Goal: Navigation & Orientation: Understand site structure

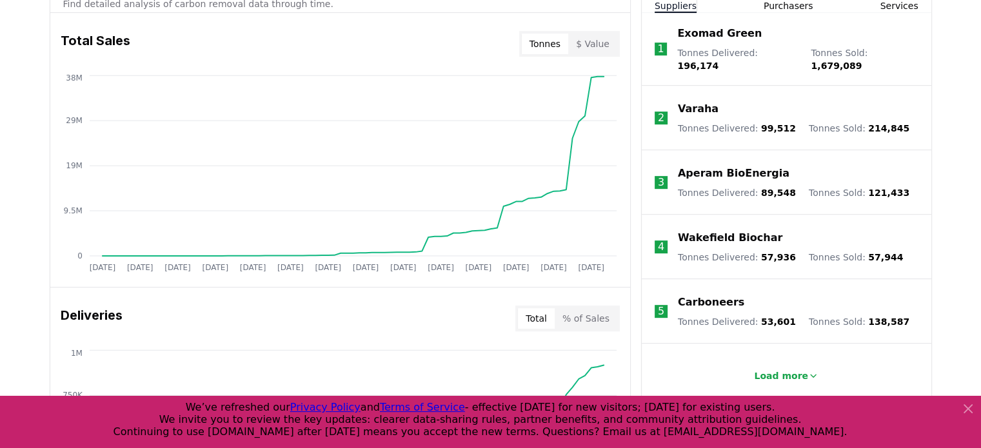
scroll to position [521, 0]
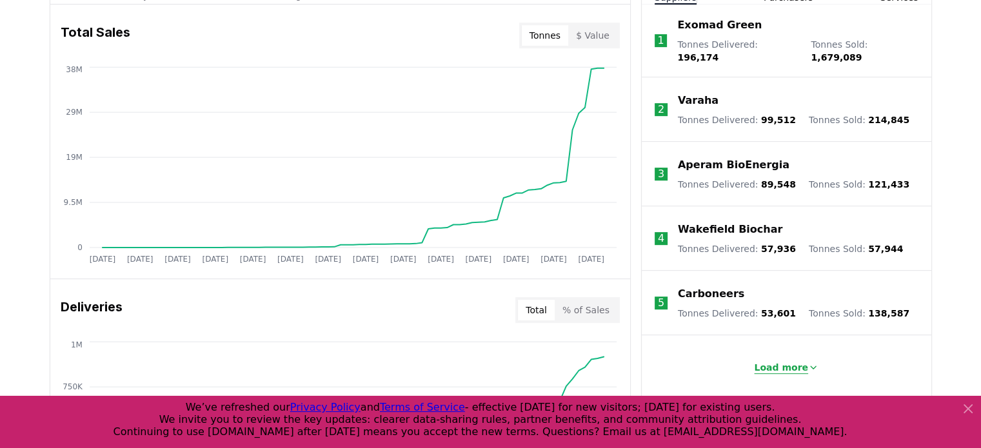
click at [784, 361] on p "Load more" at bounding box center [781, 367] width 54 height 13
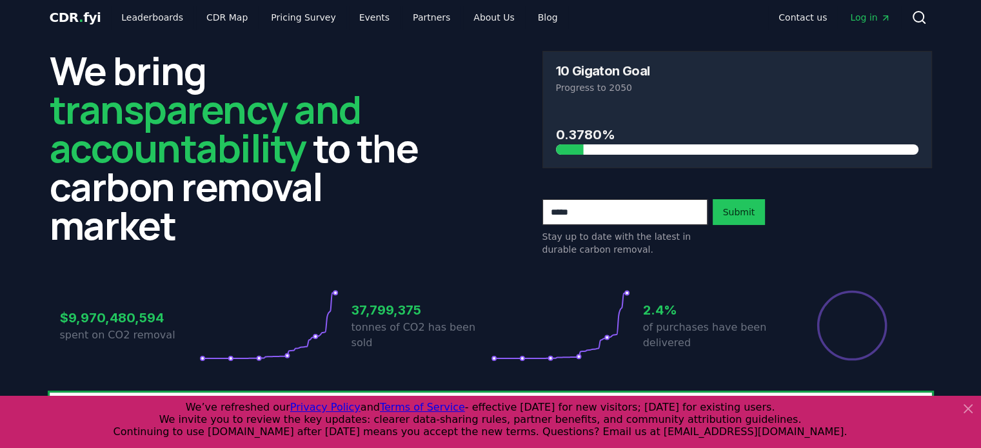
scroll to position [0, 0]
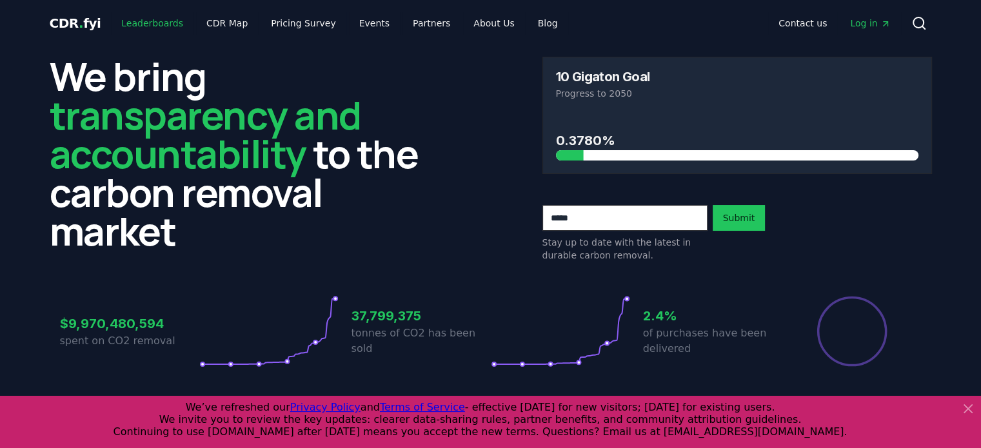
click at [117, 26] on link "Leaderboards" at bounding box center [152, 23] width 83 height 23
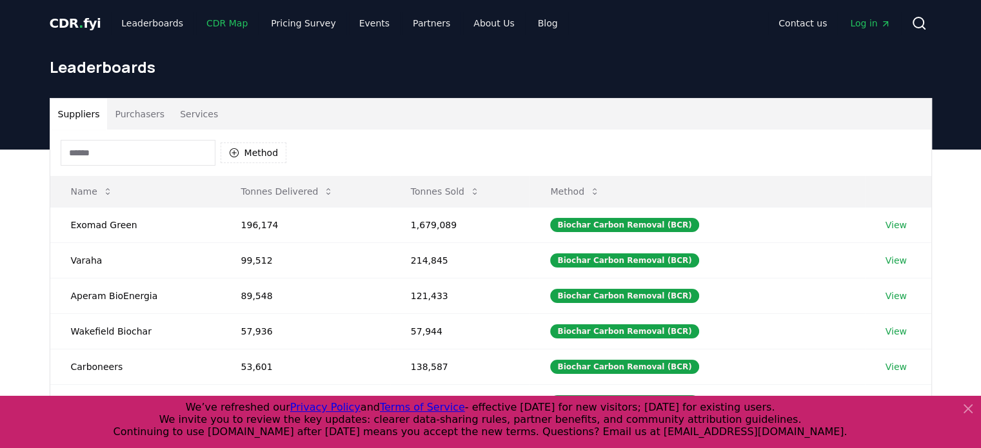
click at [200, 23] on link "CDR Map" at bounding box center [227, 23] width 62 height 23
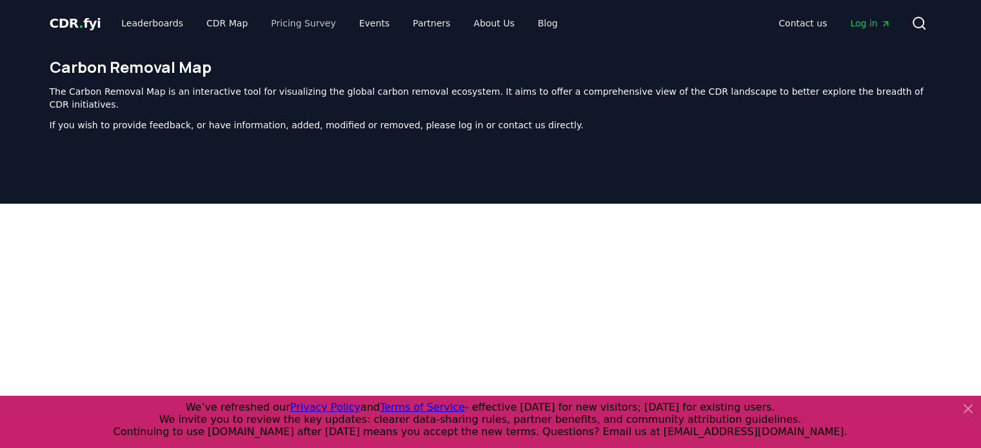
scroll to position [397, 0]
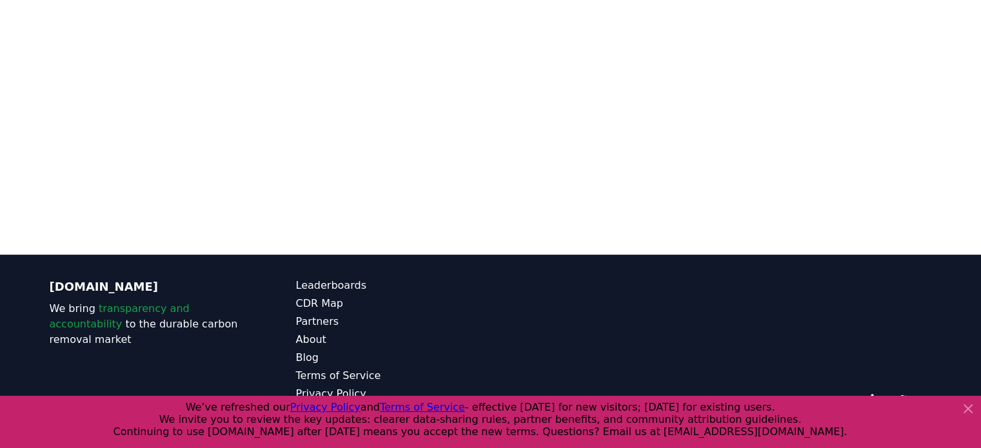
click at [856, 285] on div "© 2025 [DOMAIN_NAME]. All rights reserved." at bounding box center [737, 358] width 390 height 160
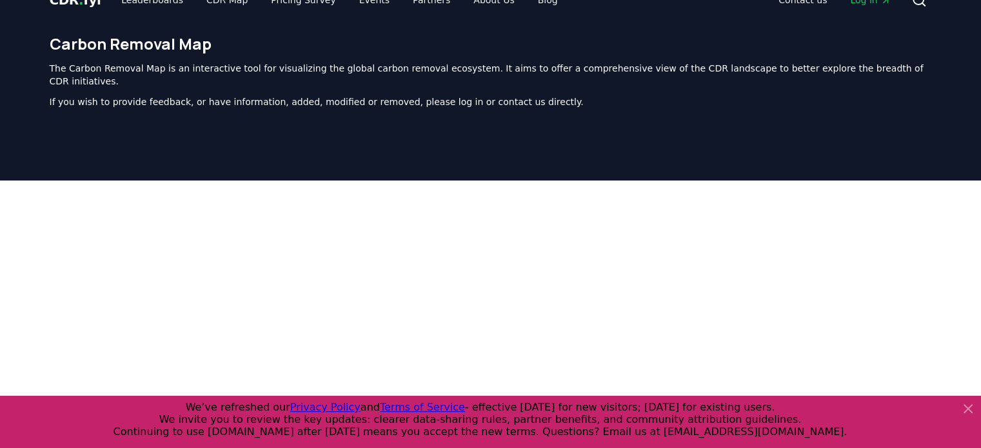
scroll to position [0, 0]
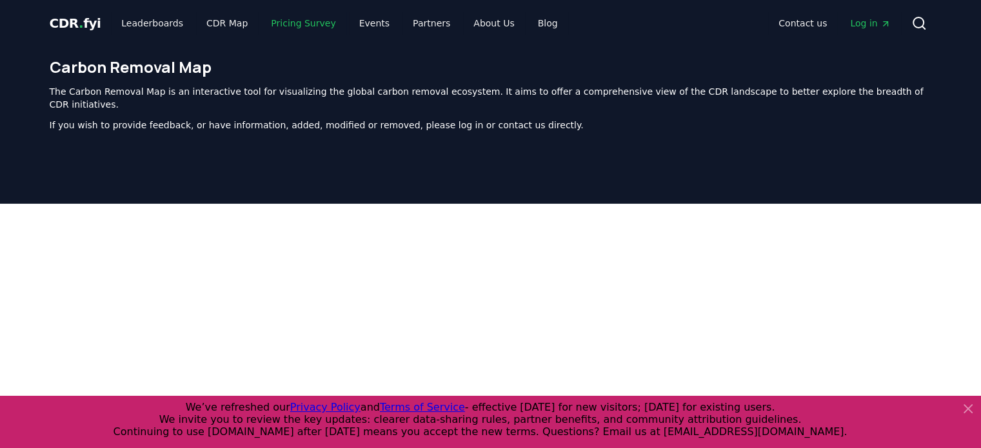
click at [291, 24] on link "Pricing Survey" at bounding box center [303, 23] width 85 height 23
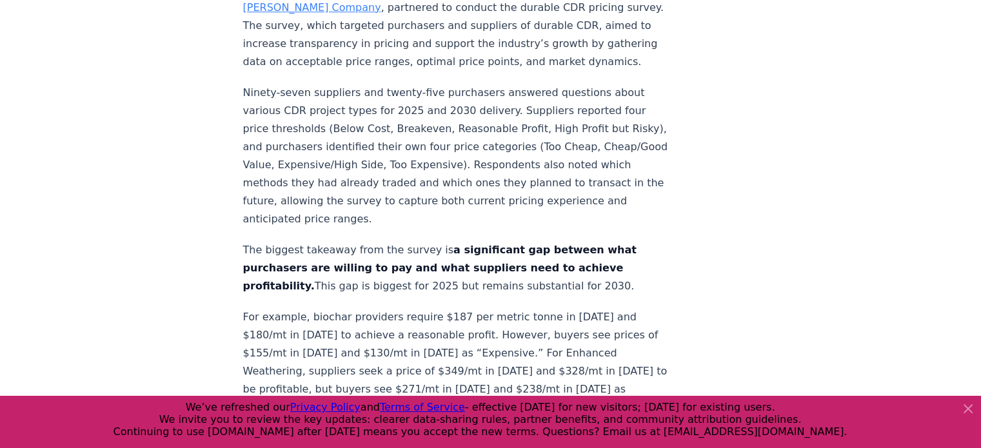
scroll to position [682, 0]
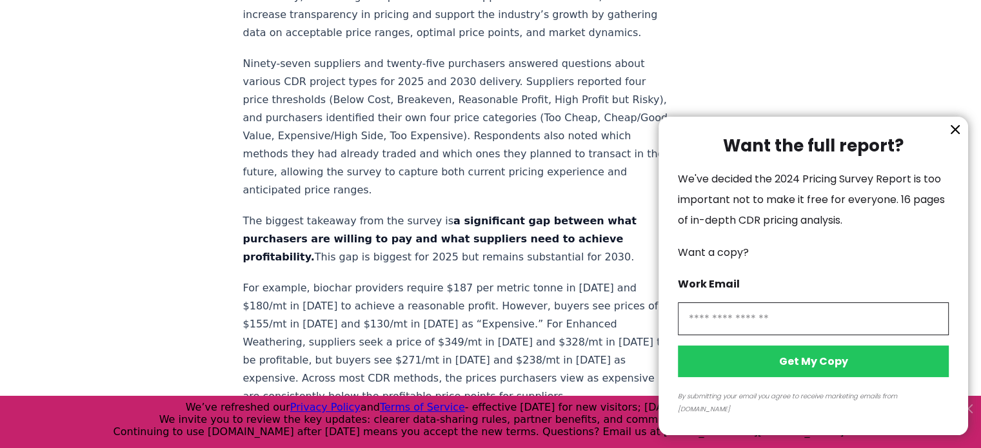
drag, startPoint x: 913, startPoint y: 172, endPoint x: 923, endPoint y: 142, distance: 31.8
click at [923, 142] on div "Want the full report? We've decided the 2024 Pricing Survey Report is too impor…" at bounding box center [813, 276] width 310 height 319
click at [954, 137] on icon "information" at bounding box center [954, 129] width 15 height 15
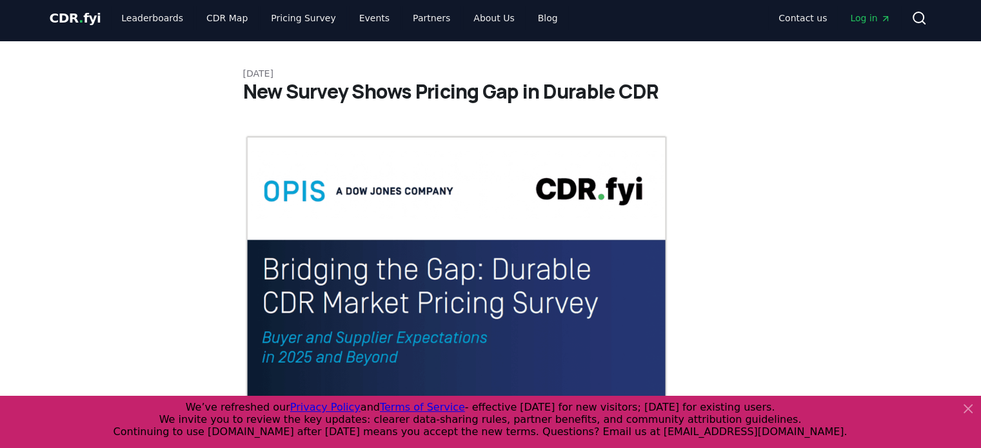
scroll to position [0, 0]
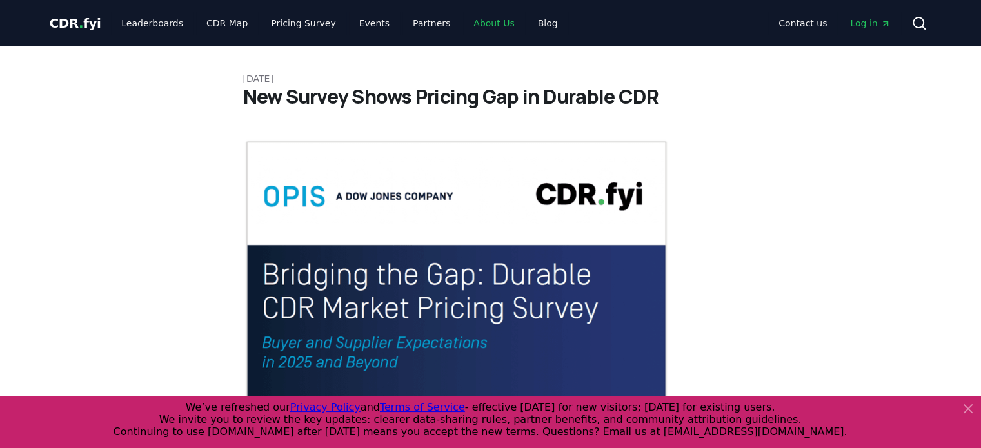
click at [471, 20] on link "About Us" at bounding box center [493, 23] width 61 height 23
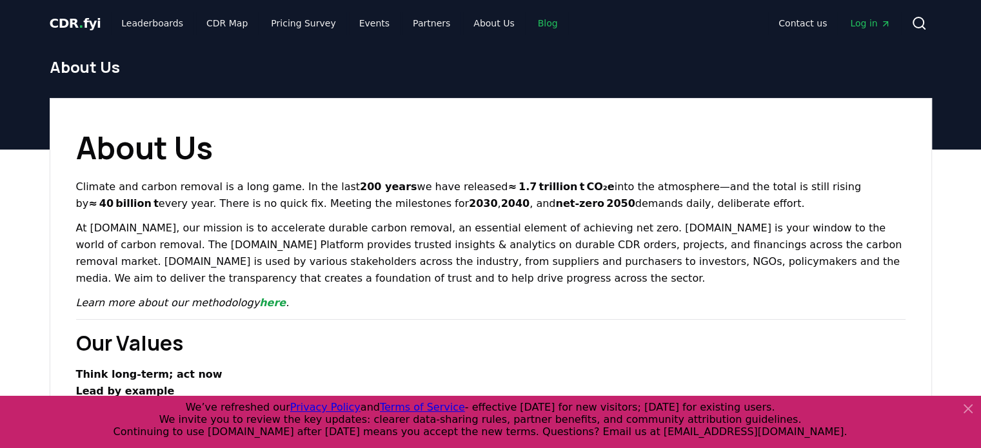
click at [528, 25] on link "Blog" at bounding box center [548, 23] width 41 height 23
click at [144, 28] on link "Leaderboards" at bounding box center [152, 23] width 83 height 23
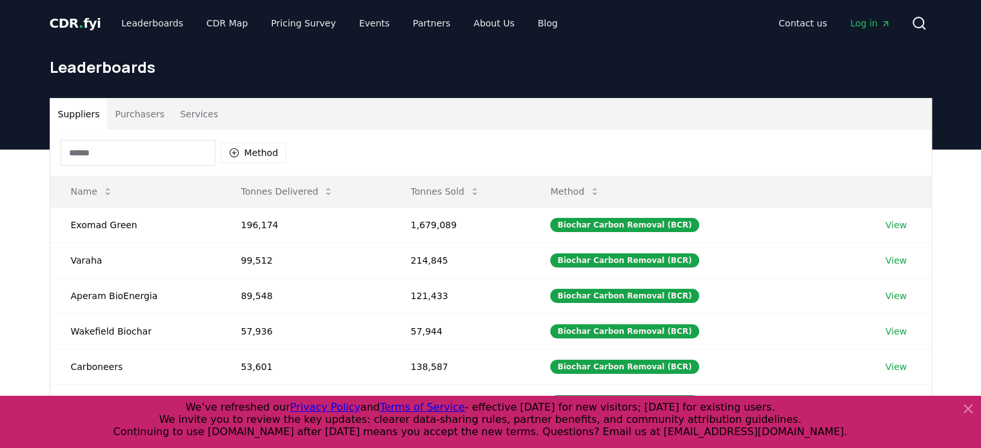
click at [965, 406] on icon at bounding box center [968, 409] width 8 height 8
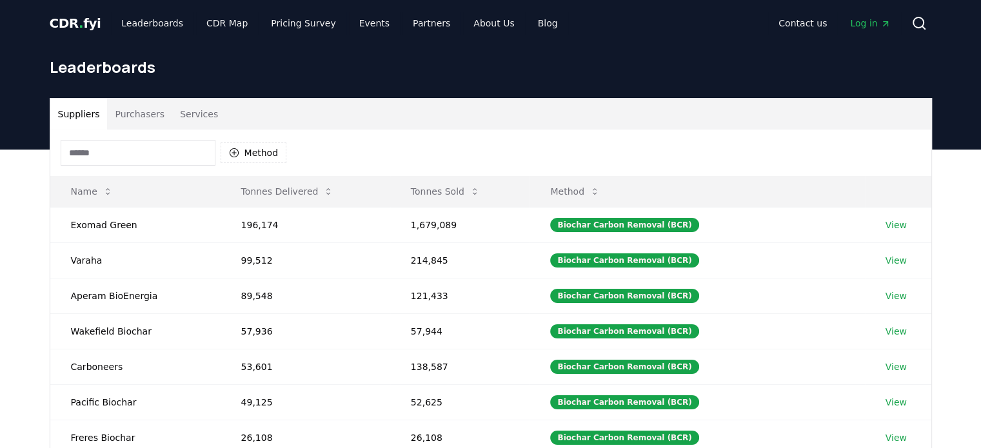
click at [625, 63] on h1 "Leaderboards" at bounding box center [491, 67] width 882 height 21
